Goal: Transaction & Acquisition: Purchase product/service

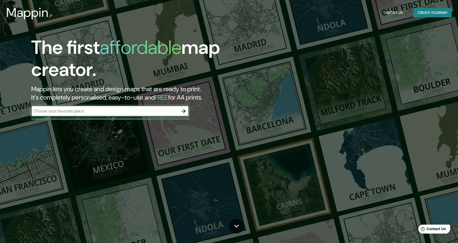
click at [108, 112] on input "text" at bounding box center [104, 111] width 147 height 6
type input "Madrid puerta del sol"
click at [185, 111] on icon "button" at bounding box center [184, 111] width 4 height 4
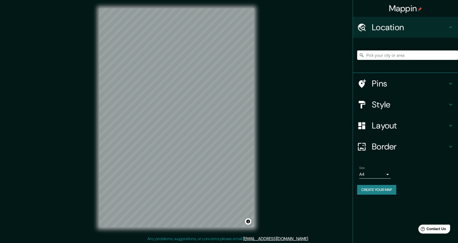
click at [383, 53] on input "Pick your city or area" at bounding box center [407, 54] width 101 height 9
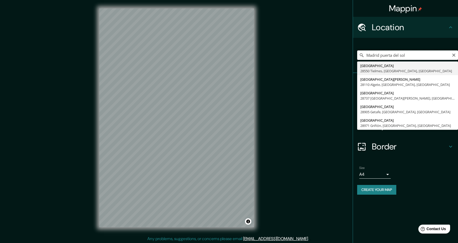
drag, startPoint x: 383, startPoint y: 54, endPoint x: 366, endPoint y: 54, distance: 16.6
click at [366, 54] on input "Madrid puerta del sol" at bounding box center [407, 54] width 101 height 9
click at [403, 55] on input "Puerta del sol" at bounding box center [407, 54] width 101 height 9
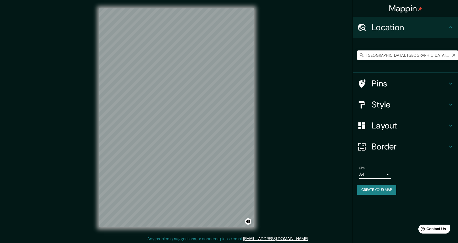
click at [432, 56] on input "[GEOGRAPHIC_DATA], [GEOGRAPHIC_DATA], [GEOGRAPHIC_DATA], [GEOGRAPHIC_DATA]" at bounding box center [407, 54] width 101 height 9
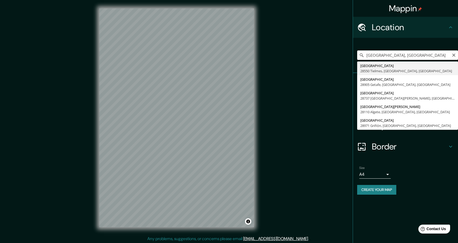
drag, startPoint x: 434, startPoint y: 55, endPoint x: 360, endPoint y: 54, distance: 74.1
click at [360, 54] on div "[GEOGRAPHIC_DATA], [GEOGRAPHIC_DATA] [GEOGRAPHIC_DATA] [GEOGRAPHIC_DATA] [GEOGR…" at bounding box center [407, 54] width 101 height 9
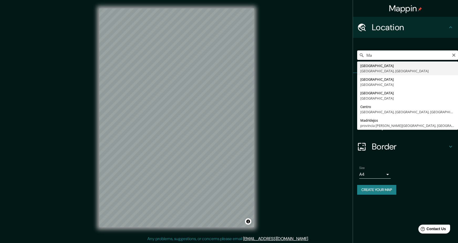
type input "M"
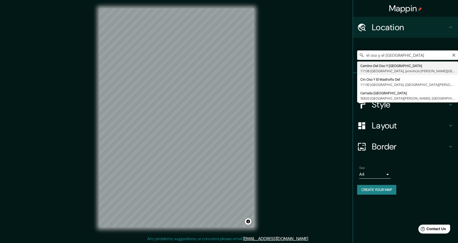
drag, startPoint x: 405, startPoint y: 54, endPoint x: 361, endPoint y: 53, distance: 44.4
click at [361, 53] on div "el oso y el madroño Camino Del Oso Y [GEOGRAPHIC_DATA] 11138 [GEOGRAPHIC_DATA],…" at bounding box center [407, 54] width 101 height 9
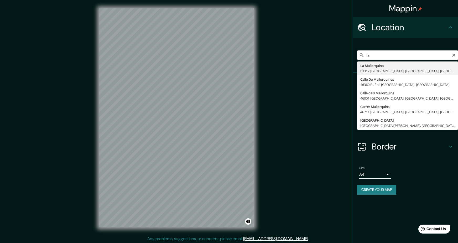
type input "l"
type input "[GEOGRAPHIC_DATA], [GEOGRAPHIC_DATA], [GEOGRAPHIC_DATA]"
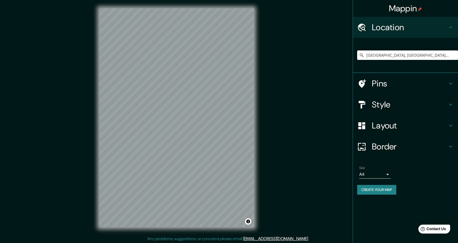
click at [452, 83] on icon at bounding box center [450, 84] width 3 height 2
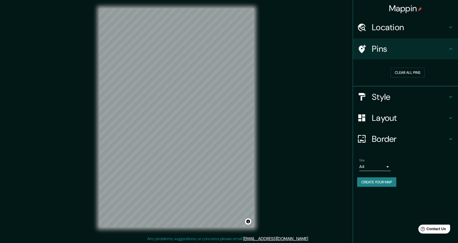
click at [448, 49] on icon at bounding box center [451, 49] width 6 height 6
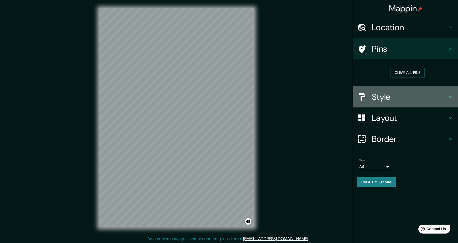
click at [451, 97] on icon at bounding box center [451, 97] width 6 height 6
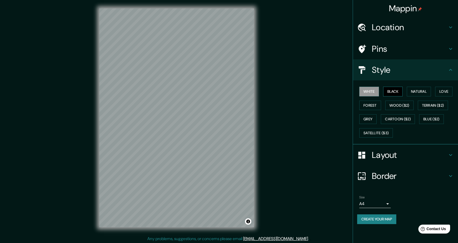
click at [393, 90] on button "Black" at bounding box center [393, 92] width 20 height 10
click at [416, 89] on button "Natural" at bounding box center [419, 92] width 24 height 10
click at [451, 89] on button "Love" at bounding box center [443, 92] width 17 height 10
click at [369, 102] on button "Forest" at bounding box center [370, 106] width 22 height 10
click at [397, 105] on button "Wood ($2)" at bounding box center [399, 106] width 28 height 10
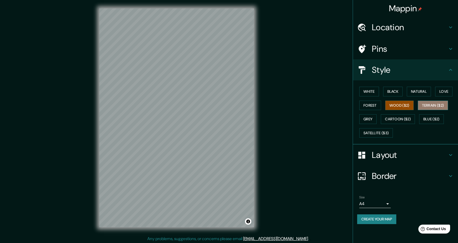
click at [427, 105] on button "Terrain ($2)" at bounding box center [433, 106] width 30 height 10
click at [368, 116] on button "Grey" at bounding box center [367, 119] width 17 height 10
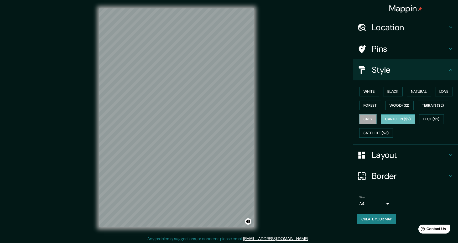
click at [402, 117] on button "Cartoon ($2)" at bounding box center [398, 119] width 34 height 10
click at [371, 130] on button "Satellite ($3)" at bounding box center [376, 133] width 34 height 10
click at [449, 154] on icon at bounding box center [451, 155] width 6 height 6
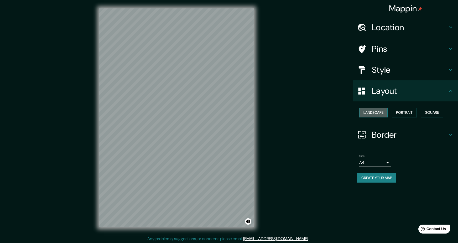
click at [375, 111] on button "Landscape" at bounding box center [373, 113] width 28 height 10
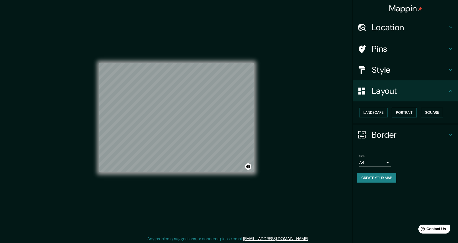
click at [406, 113] on button "Portrait" at bounding box center [404, 113] width 25 height 10
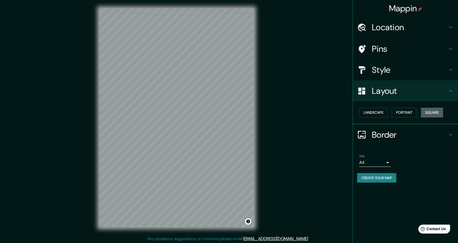
click at [435, 112] on button "Square" at bounding box center [432, 113] width 22 height 10
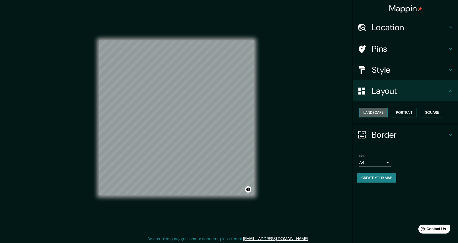
click at [377, 111] on button "Landscape" at bounding box center [373, 113] width 28 height 10
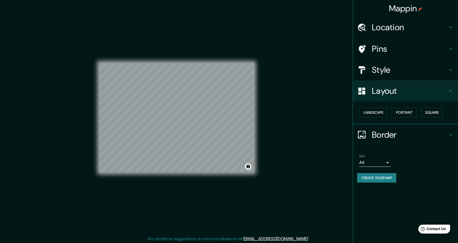
click at [448, 69] on icon at bounding box center [451, 70] width 6 height 6
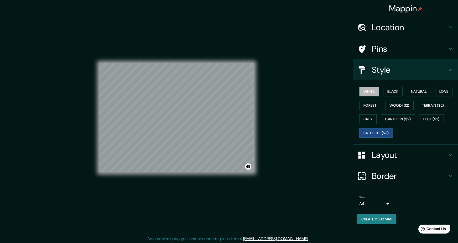
click at [372, 90] on button "White" at bounding box center [369, 92] width 20 height 10
click at [376, 105] on button "Forest" at bounding box center [370, 106] width 22 height 10
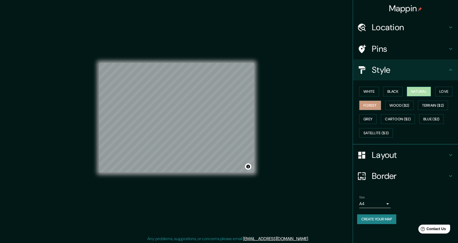
click at [421, 91] on button "Natural" at bounding box center [419, 92] width 24 height 10
click at [366, 131] on button "Satellite ($3)" at bounding box center [376, 133] width 34 height 10
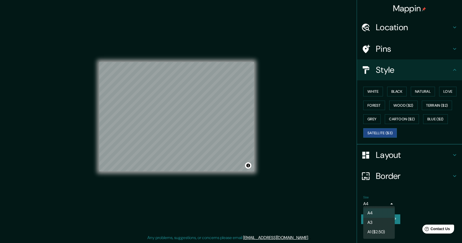
click at [388, 201] on body "Mappin Location [GEOGRAPHIC_DATA], [GEOGRAPHIC_DATA], [GEOGRAPHIC_DATA] Pins St…" at bounding box center [231, 120] width 462 height 243
click at [390, 201] on div at bounding box center [231, 121] width 462 height 243
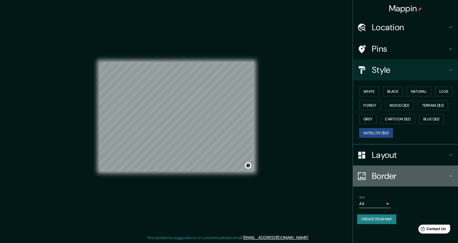
click at [450, 173] on icon at bounding box center [451, 176] width 6 height 6
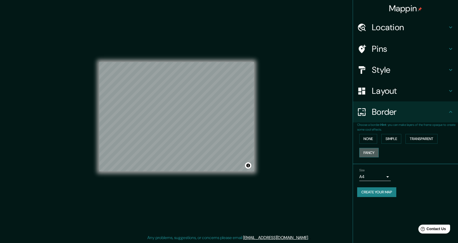
click at [370, 148] on button "Fancy" at bounding box center [368, 153] width 19 height 10
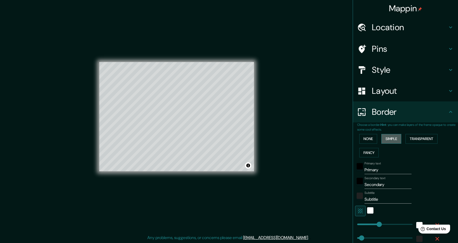
click at [386, 137] on button "Simple" at bounding box center [391, 139] width 20 height 10
click at [418, 136] on button "Transparent" at bounding box center [422, 139] width 32 height 10
click at [369, 167] on input "Primary" at bounding box center [388, 170] width 47 height 8
type input "p"
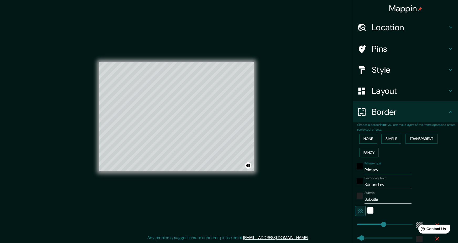
type input "283"
type input "47"
type input "pu"
type input "283"
type input "47"
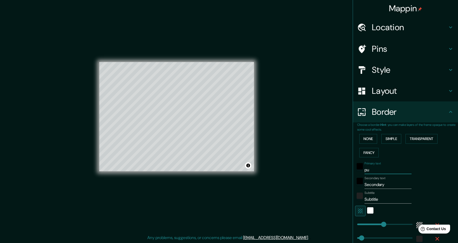
type input "pun"
type input "283"
type input "47"
type input "punt"
type input "283"
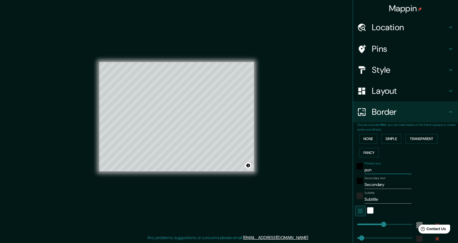
type input "47"
type input "punto"
type input "283"
type input "47"
type input "punto"
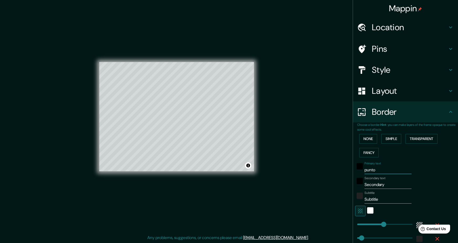
type input "283"
type input "47"
type input "punto d"
type input "283"
type input "47"
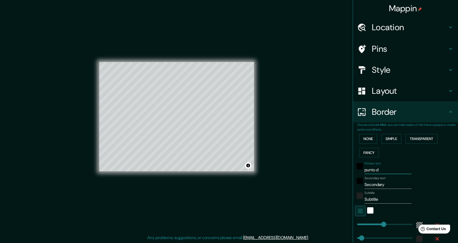
type input "punto de"
type input "283"
type input "47"
type input "punto de"
type input "283"
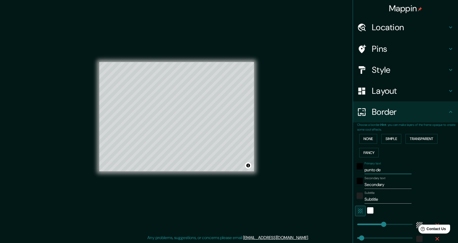
type input "47"
type input "punto de e"
type input "283"
type input "47"
type input "punto de en"
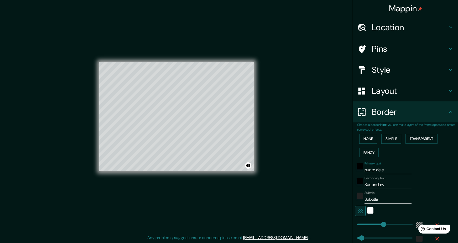
type input "283"
type input "47"
type input "punto de enc"
type input "283"
type input "47"
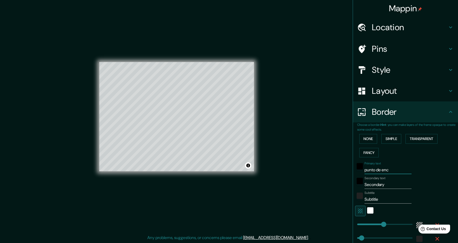
type input "punto de encu"
type input "283"
type input "47"
type input "punto de enc"
type input "283"
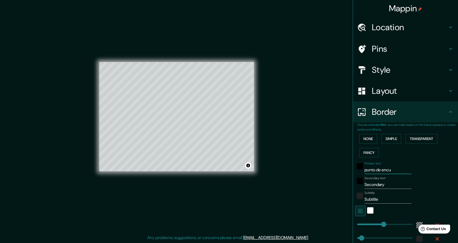
type input "47"
type input "punto de en"
type input "283"
type input "47"
type input "punto de e"
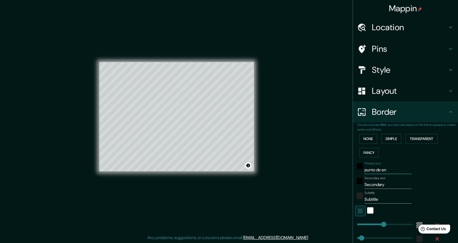
type input "283"
type input "47"
type input "punto de"
type input "283"
type input "47"
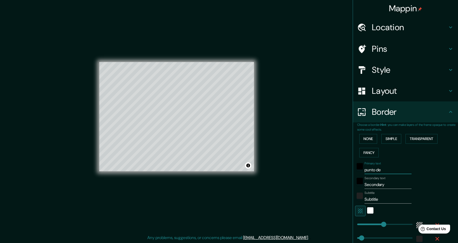
type input "punto de"
type input "283"
type input "47"
type input "punto d"
type input "283"
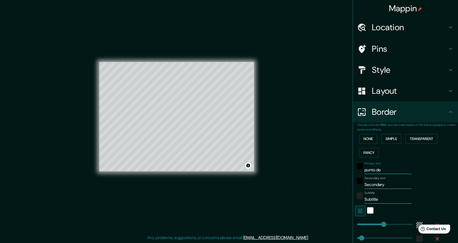
type input "47"
type input "punto"
type input "283"
type input "47"
type input "punto"
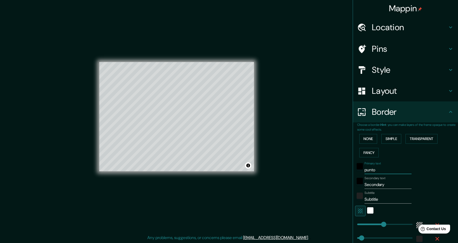
type input "283"
type input "47"
type input "punt"
type input "283"
type input "47"
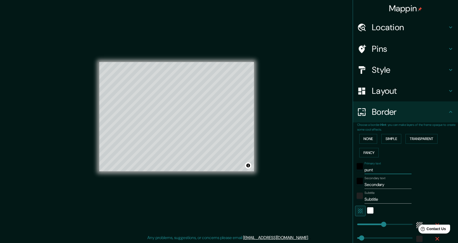
type input "pun"
type input "283"
type input "47"
type input "pu"
type input "283"
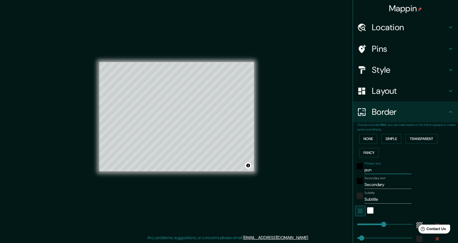
type input "47"
type input "p"
type input "283"
type input "47"
type input "283"
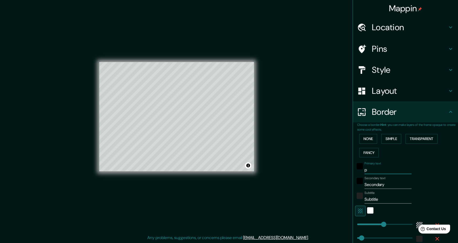
type input "47"
type input "c"
type input "283"
type input "47"
type input "ci"
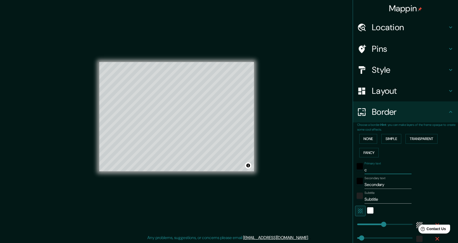
type input "283"
type input "47"
type input "cit"
type input "283"
type input "47"
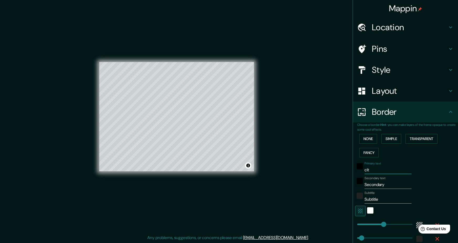
type input "cita"
type input "283"
type input "47"
type input "cita"
click at [369, 185] on input "Secondary" at bounding box center [388, 184] width 47 height 8
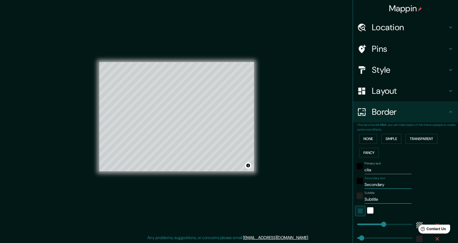
click at [369, 185] on input "Secondary" at bounding box center [388, 184] width 47 height 8
type input "283"
type input "47"
click at [372, 197] on input "Subtitle" at bounding box center [388, 199] width 47 height 8
type input "Subtile"
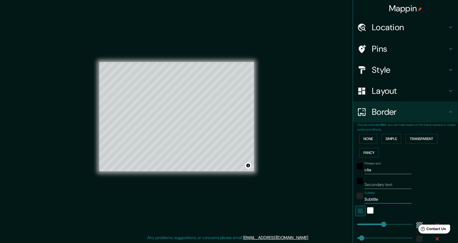
type input "283"
type input "47"
drag, startPoint x: 375, startPoint y: 199, endPoint x: 359, endPoint y: 194, distance: 16.8
click at [359, 194] on div "Subtitle Subtile" at bounding box center [398, 197] width 86 height 13
type input "283"
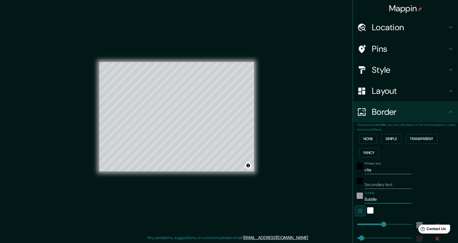
type input "47"
click at [367, 208] on div "white" at bounding box center [370, 210] width 6 height 6
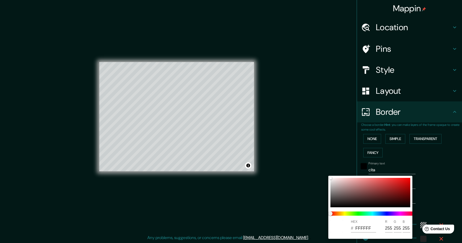
click at [431, 208] on div at bounding box center [231, 121] width 462 height 243
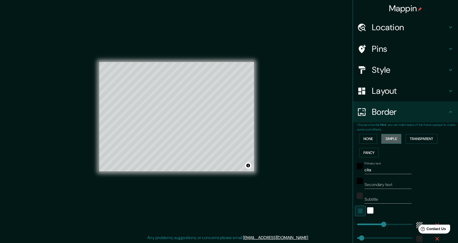
click at [394, 137] on button "Simple" at bounding box center [391, 139] width 20 height 10
click at [368, 138] on button "None" at bounding box center [368, 139] width 18 height 10
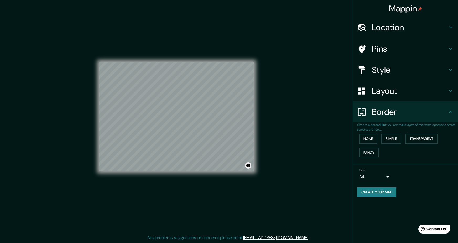
click at [248, 166] on button "Toggle attribution" at bounding box center [248, 165] width 6 height 6
